Goal: Find specific page/section

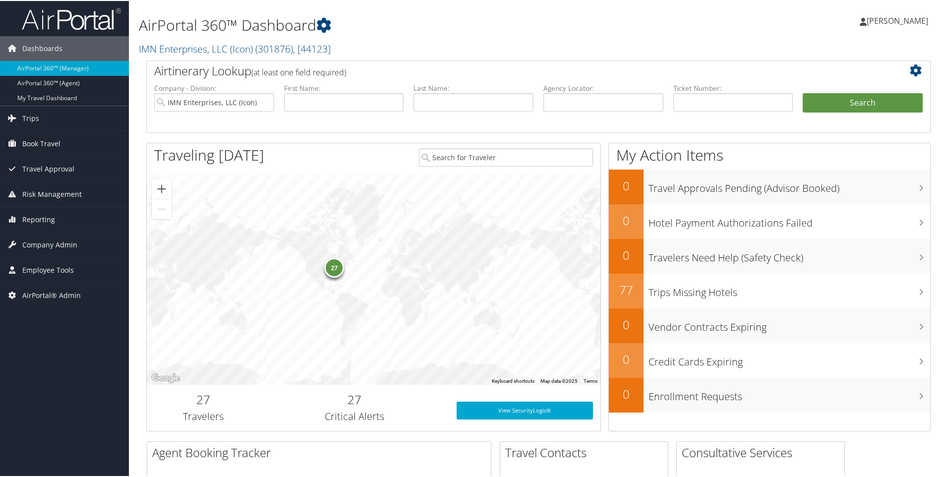
click at [342, 22] on h1 "AirPortal 360™ Dashboard" at bounding box center [405, 24] width 533 height 21
click at [342, 50] on h2 "IMN Enterprises, LLC (Icon) ( 301876 ) , [ 44123 ]" at bounding box center [405, 47] width 533 height 17
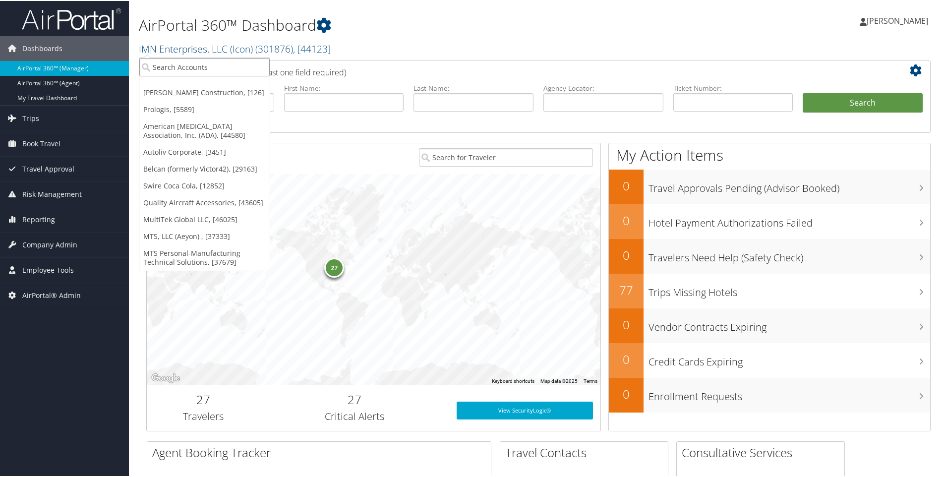
click at [211, 63] on input "search" at bounding box center [204, 66] width 130 height 18
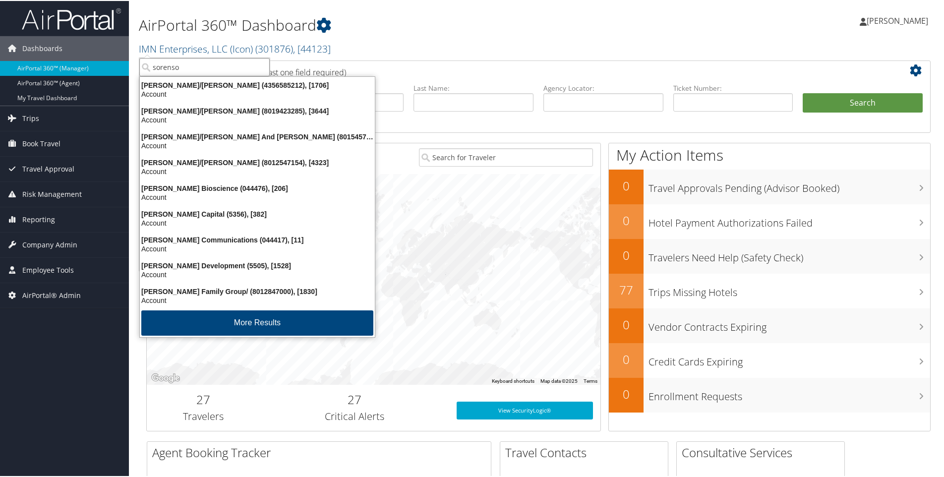
type input "[PERSON_NAME]"
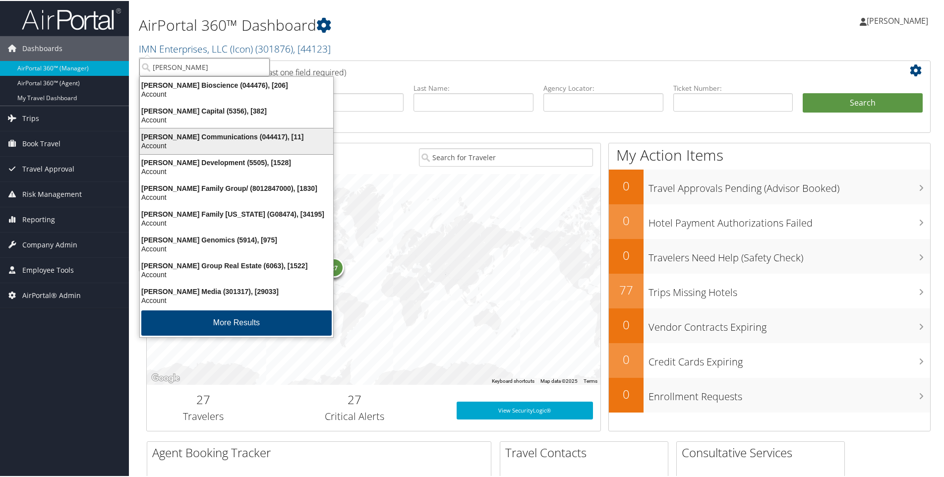
click at [190, 135] on div "[PERSON_NAME] Communications (044417), [11]" at bounding box center [236, 135] width 205 height 9
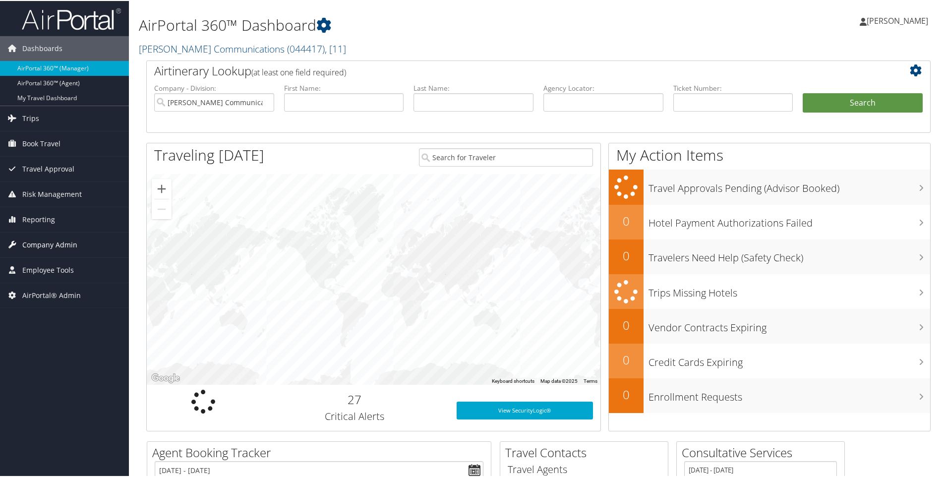
click at [39, 242] on span "Company Admin" at bounding box center [49, 244] width 55 height 25
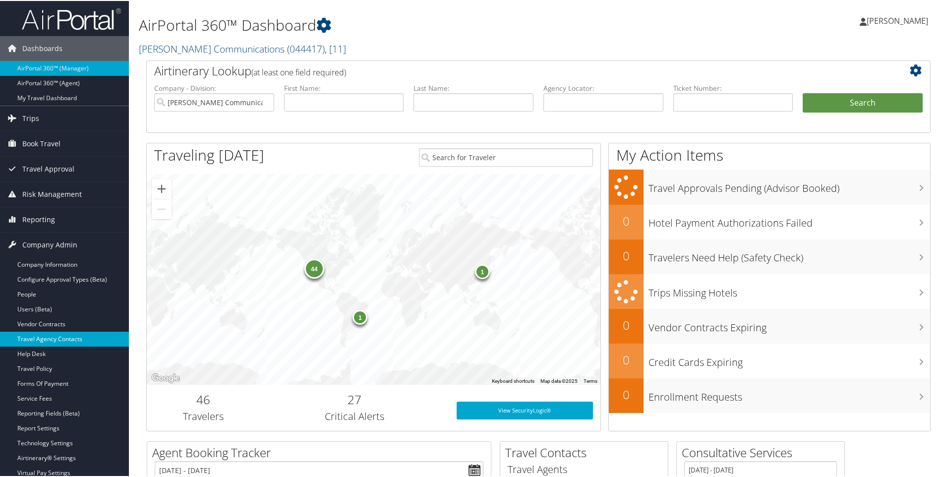
click at [48, 335] on link "Travel Agency Contacts" at bounding box center [64, 338] width 129 height 15
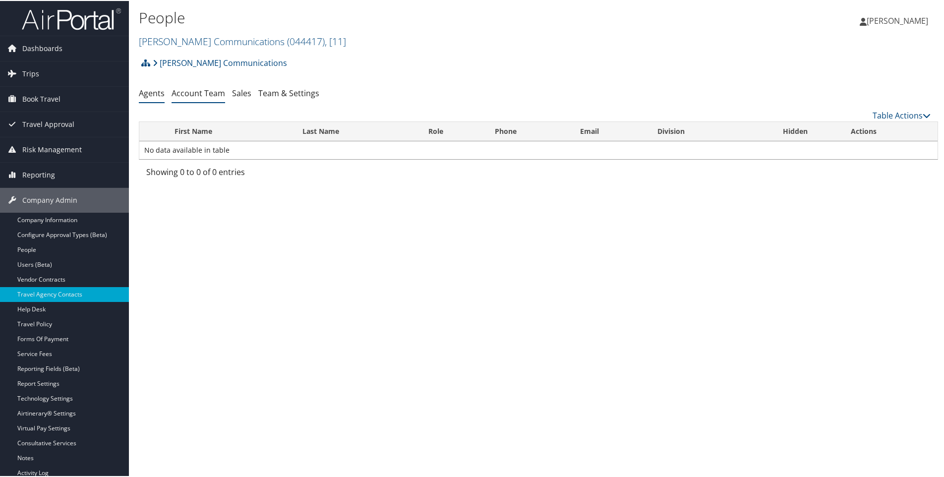
click at [199, 93] on link "Account Team" at bounding box center [199, 92] width 54 height 11
